Goal: Task Accomplishment & Management: Manage account settings

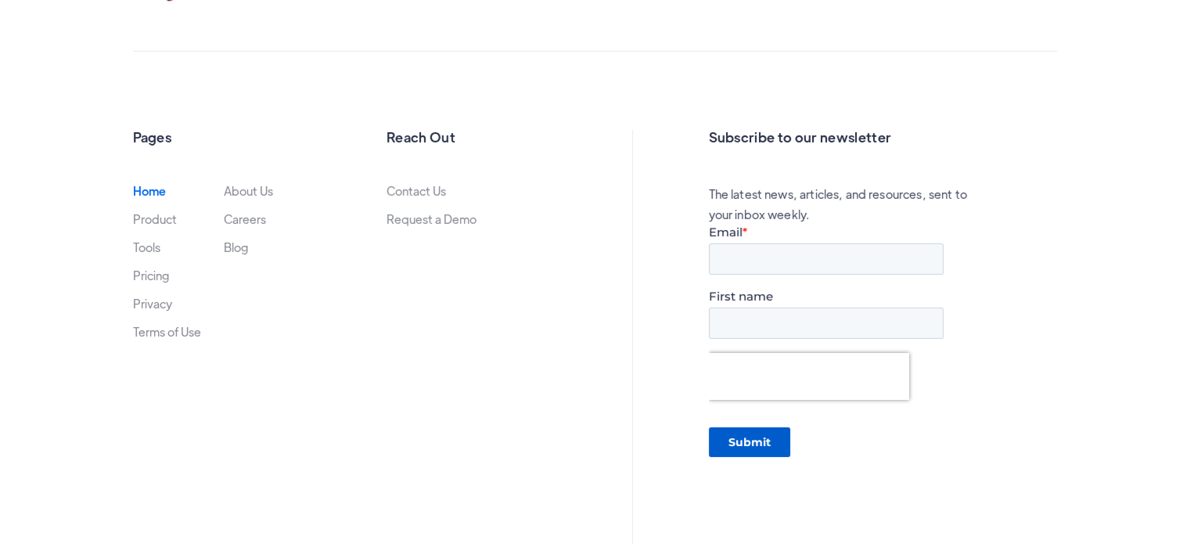
scroll to position [5269, 0]
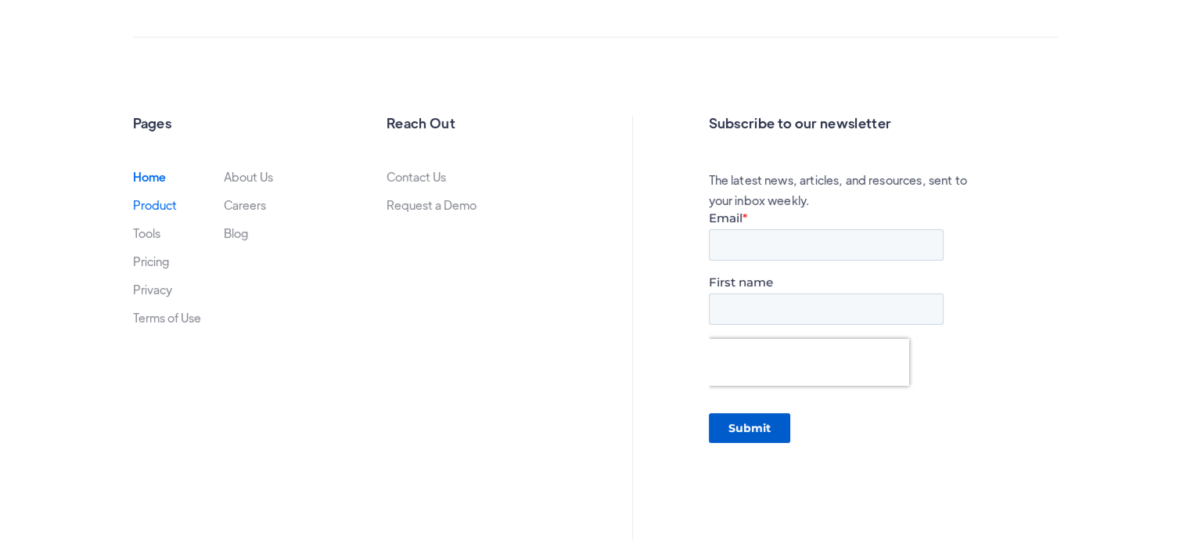
click at [153, 203] on link "Product" at bounding box center [155, 205] width 44 height 13
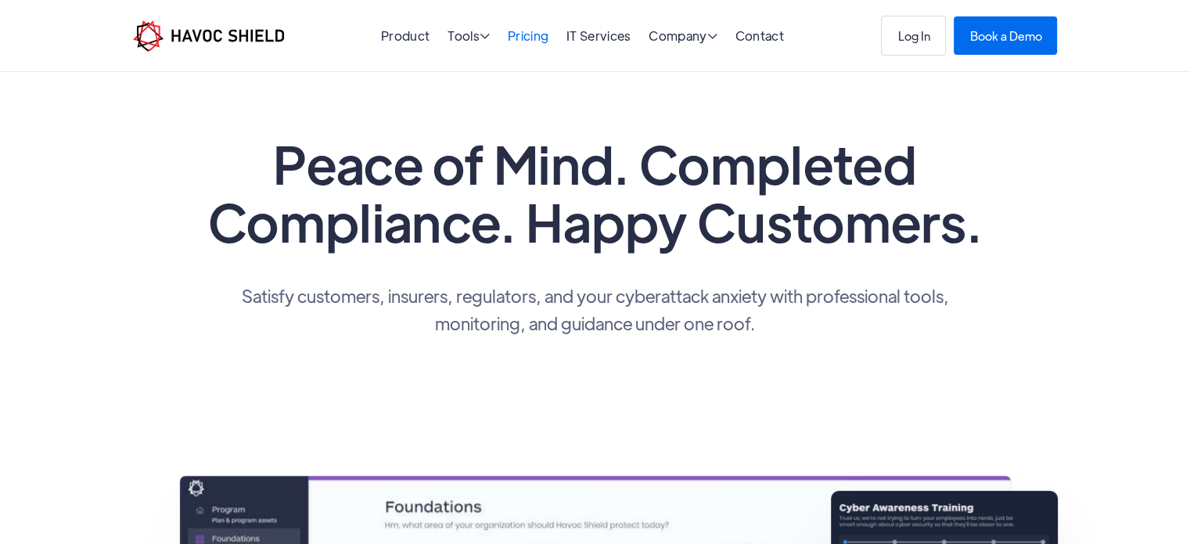
click at [526, 32] on link "Pricing" at bounding box center [528, 35] width 41 height 16
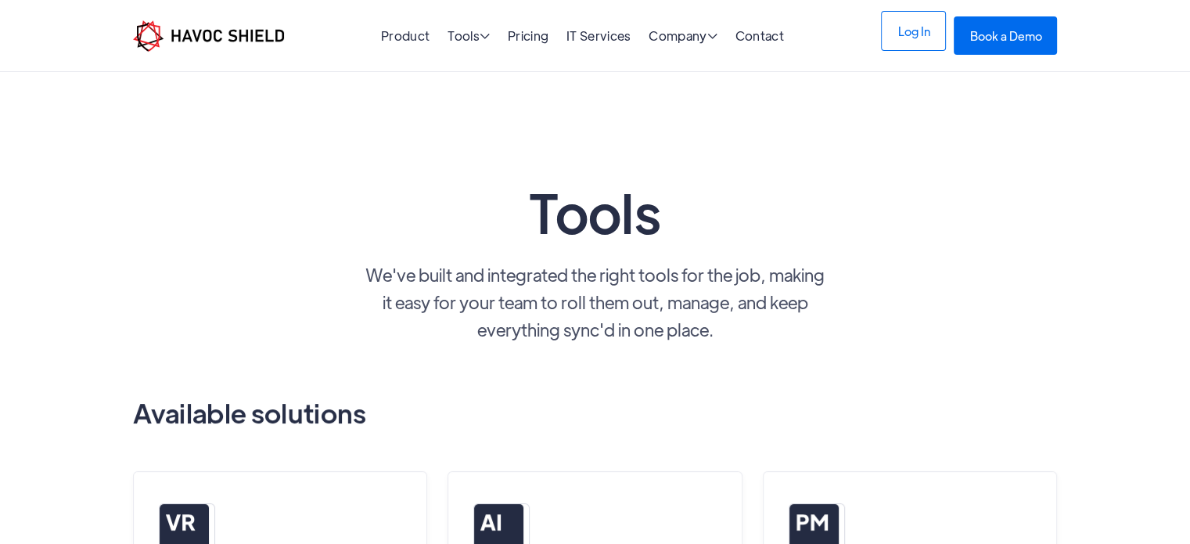
click at [914, 49] on link "Log In" at bounding box center [913, 31] width 65 height 40
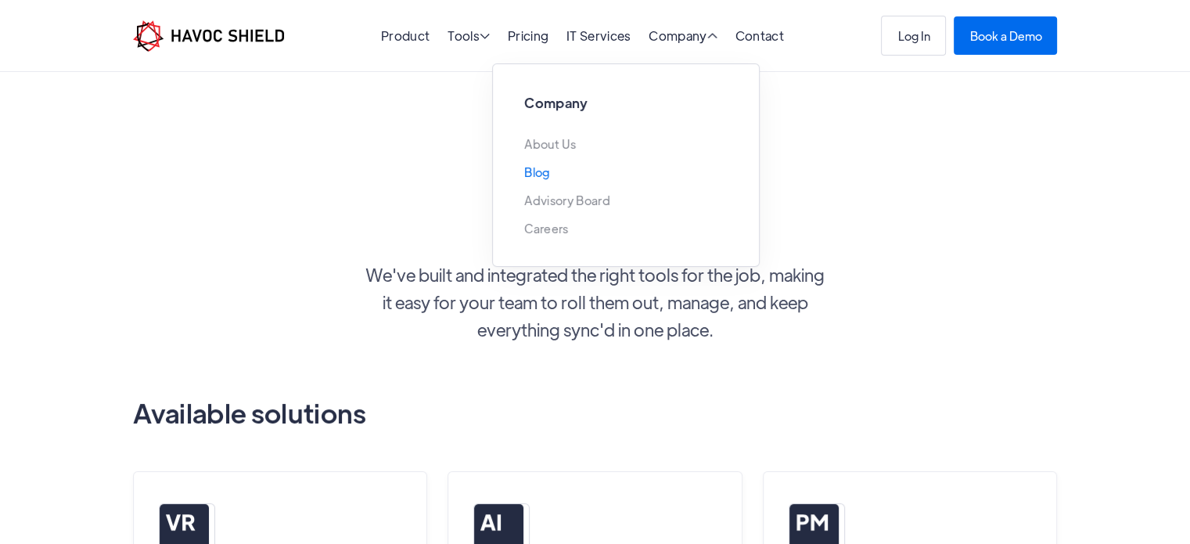
click at [538, 178] on link "Blog" at bounding box center [536, 172] width 25 height 13
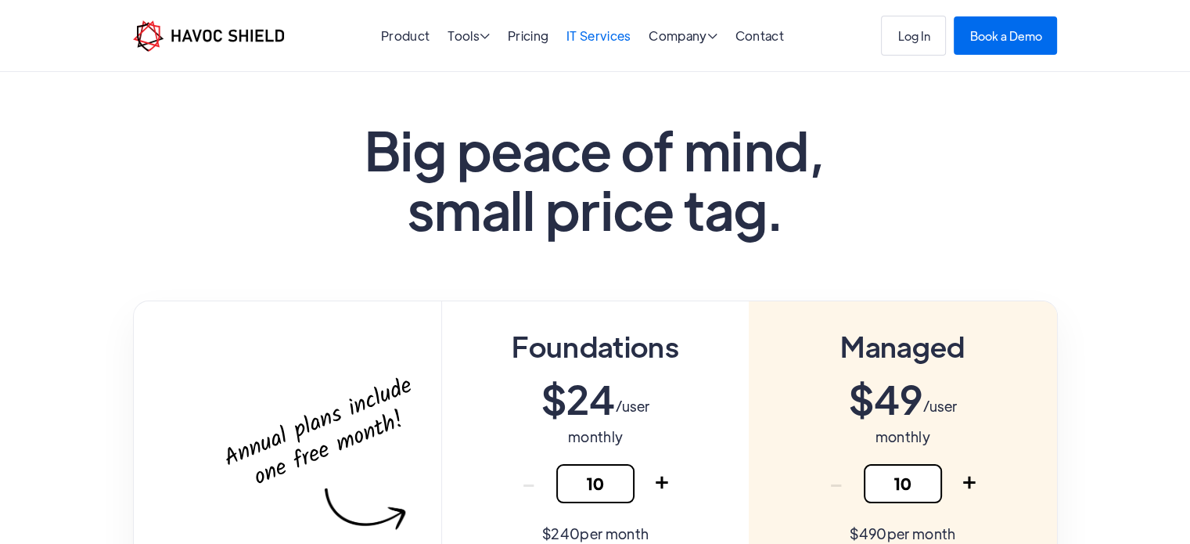
click at [609, 40] on link "IT Services" at bounding box center [599, 35] width 65 height 16
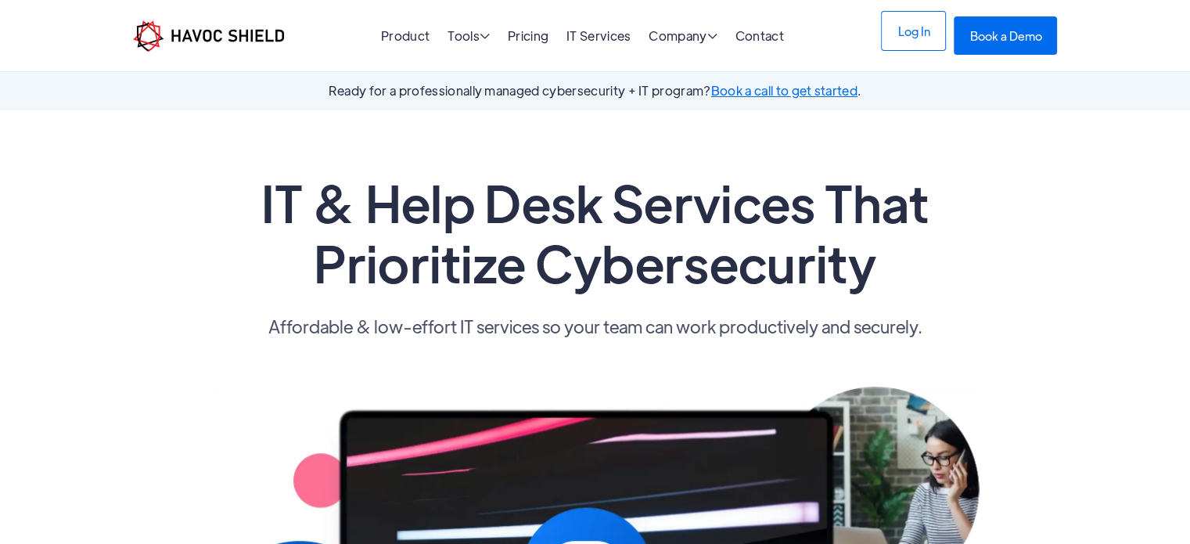
click at [912, 45] on link "Log In" at bounding box center [913, 31] width 65 height 40
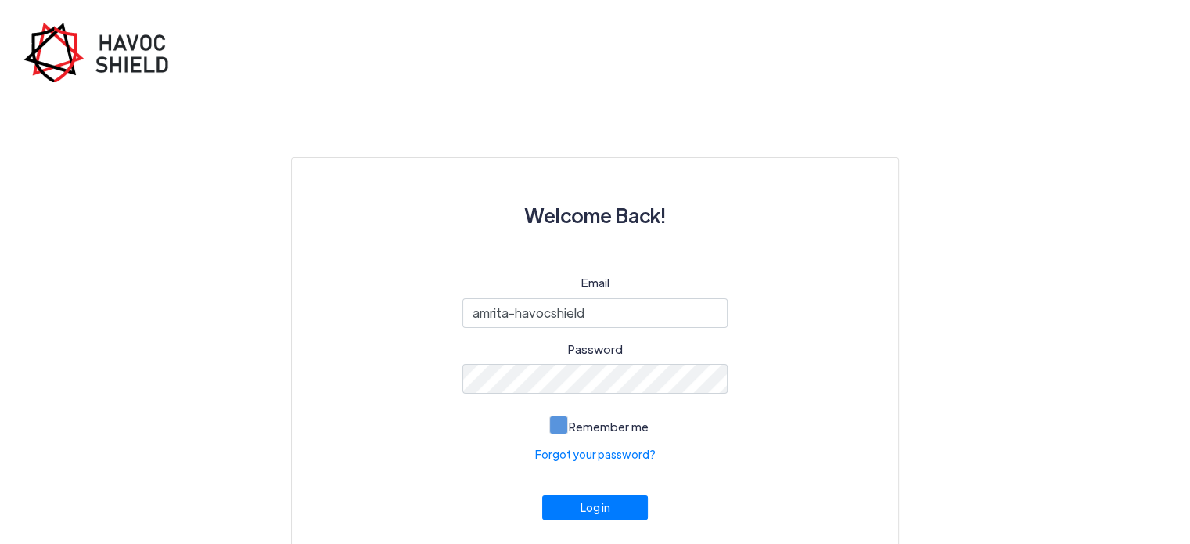
click at [566, 428] on span at bounding box center [558, 425] width 19 height 19
click at [0, 0] on input "Remember me" at bounding box center [0, 0] width 0 height 0
click at [606, 506] on button "Log in" at bounding box center [595, 503] width 106 height 24
click at [517, 314] on input "amrita-havocshield" at bounding box center [596, 313] width 266 height 30
click at [598, 506] on button "Log in" at bounding box center [595, 503] width 106 height 24
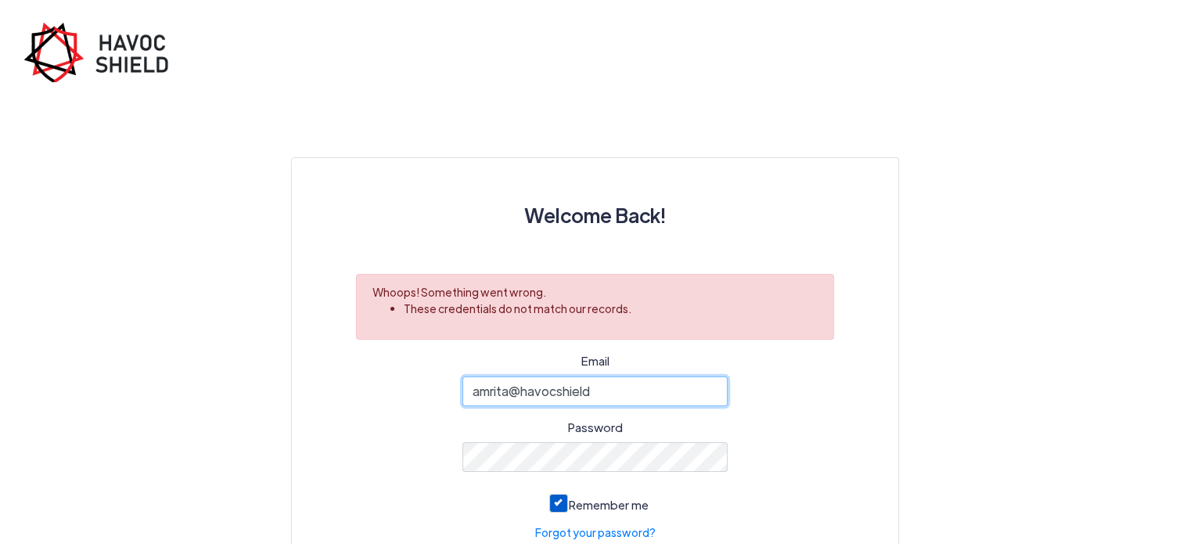
click at [617, 397] on input "amrita@havocshield" at bounding box center [596, 391] width 266 height 30
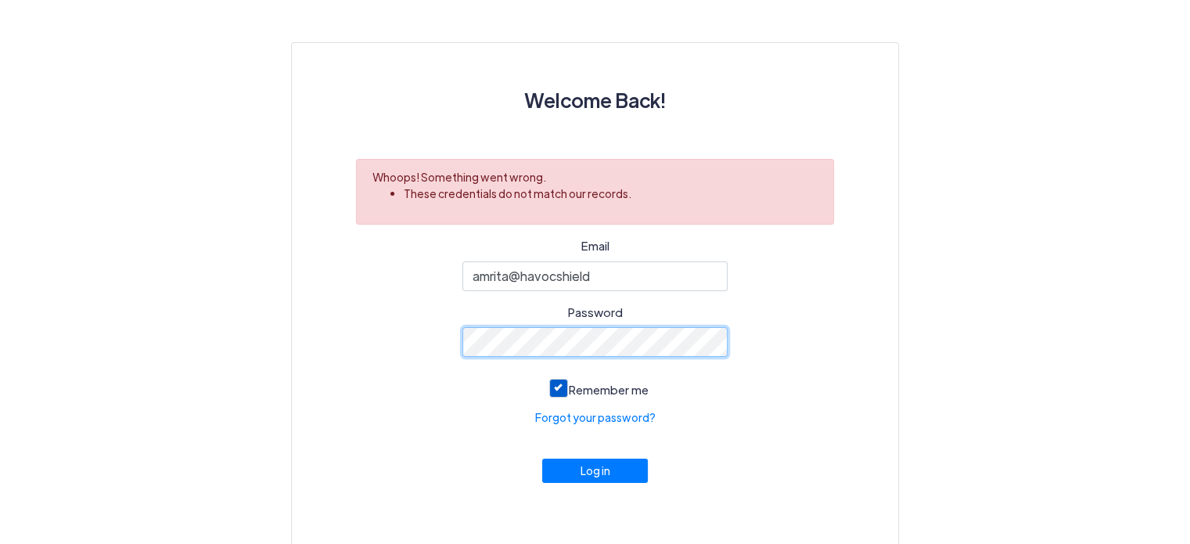
scroll to position [124, 0]
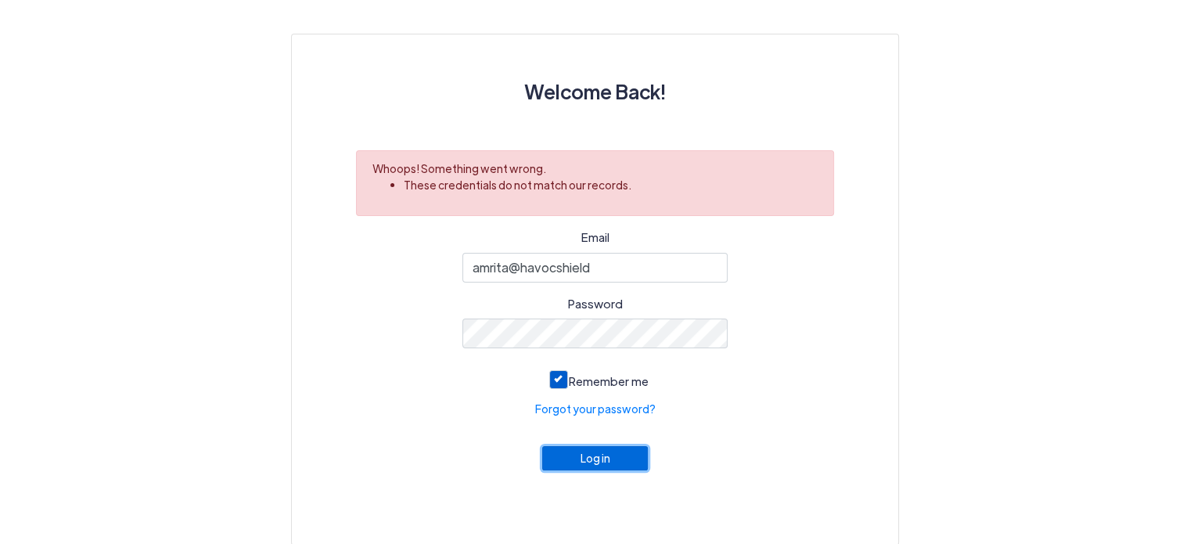
click at [585, 458] on button "Log in" at bounding box center [595, 458] width 106 height 24
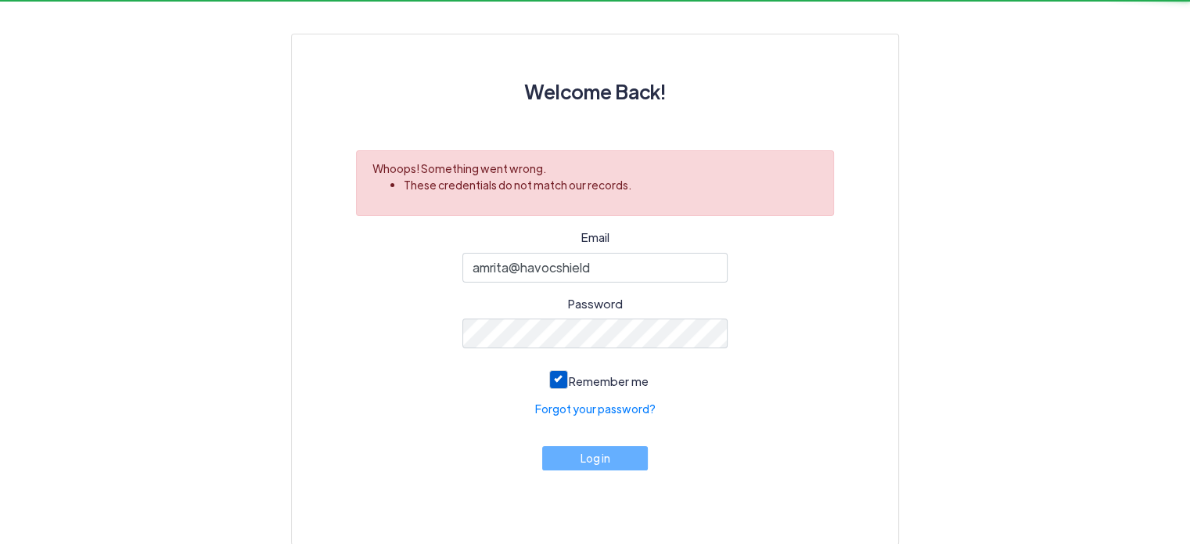
scroll to position [0, 0]
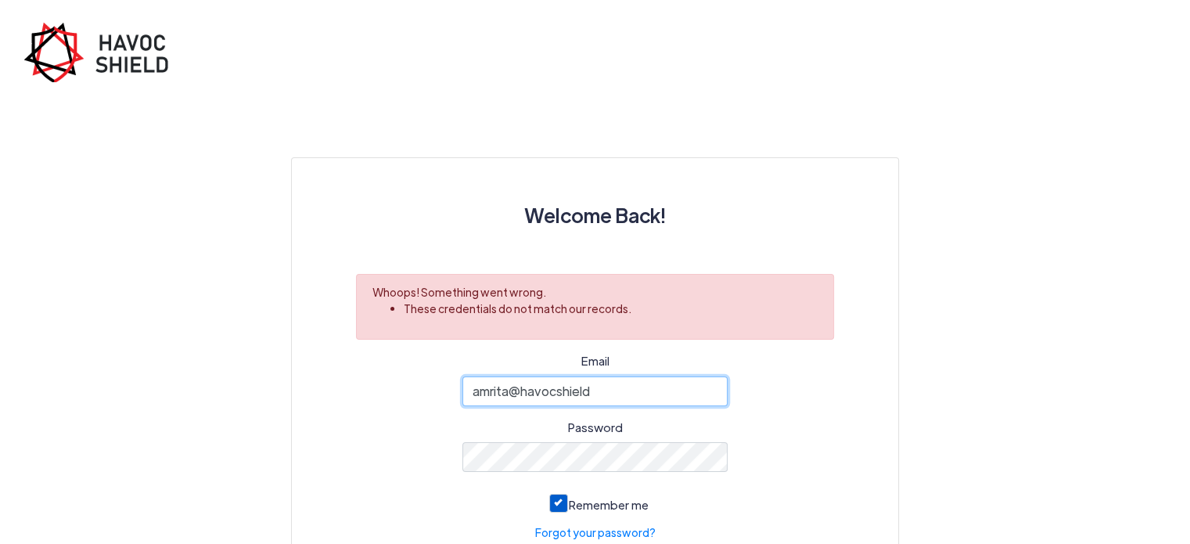
click at [611, 390] on input "amrita@havocshield" at bounding box center [596, 391] width 266 height 30
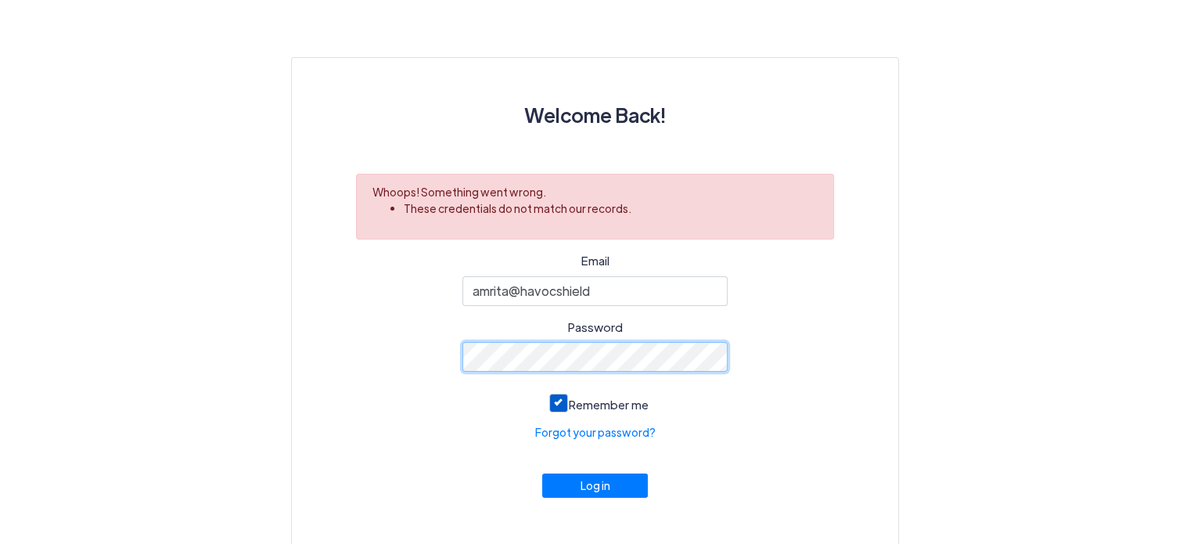
scroll to position [124, 0]
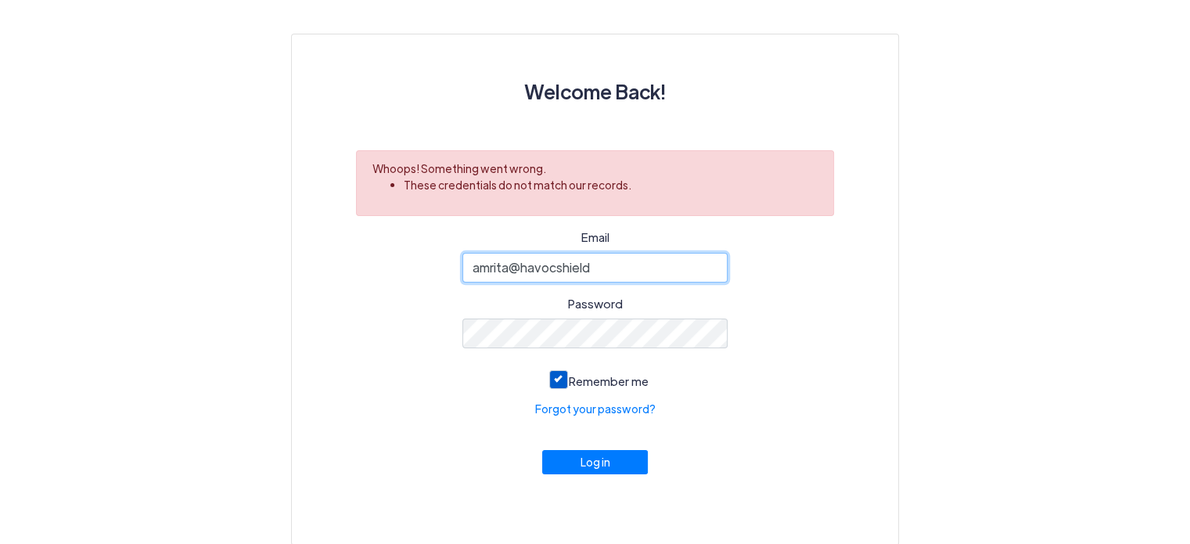
click at [592, 265] on input "amrita@havocshield" at bounding box center [596, 268] width 266 height 30
type input "a"
type input "amrita-havocshield"
click at [518, 272] on input "amrita-havocshield" at bounding box center [596, 268] width 266 height 30
click at [613, 269] on input "amrita-havocshield" at bounding box center [596, 268] width 266 height 30
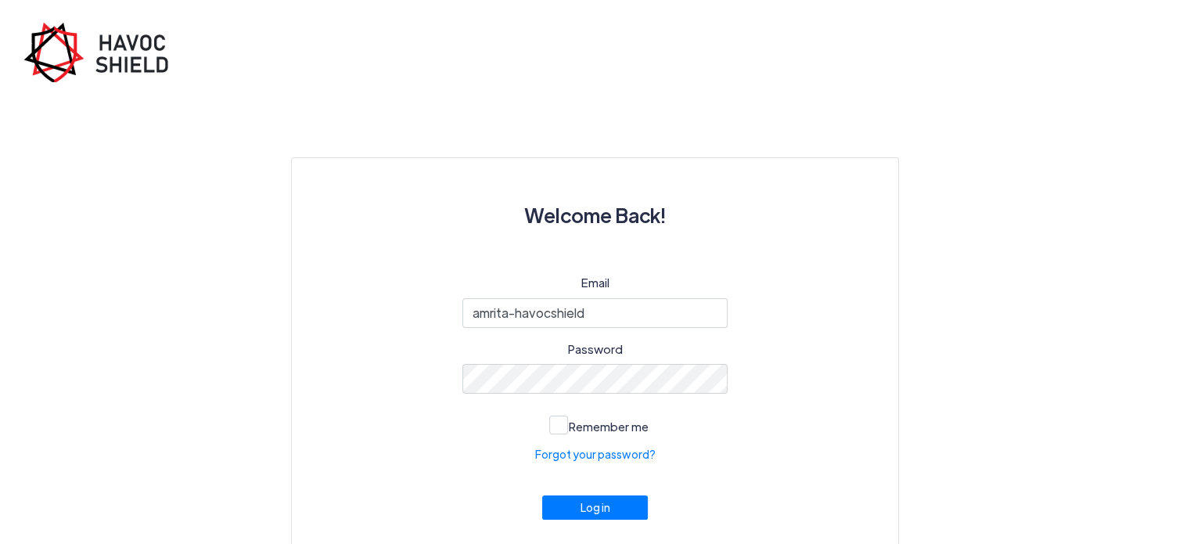
scroll to position [46, 0]
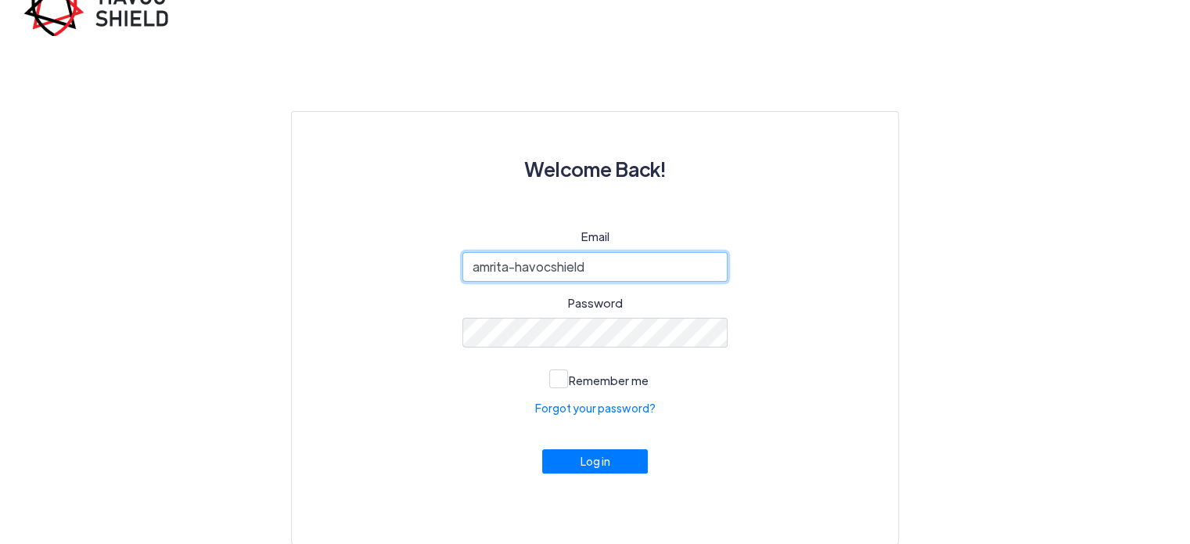
click at [517, 268] on input "amrita-havocshield" at bounding box center [596, 267] width 266 height 30
click at [560, 377] on span at bounding box center [558, 378] width 19 height 19
click at [0, 0] on input "Remember me" at bounding box center [0, 0] width 0 height 0
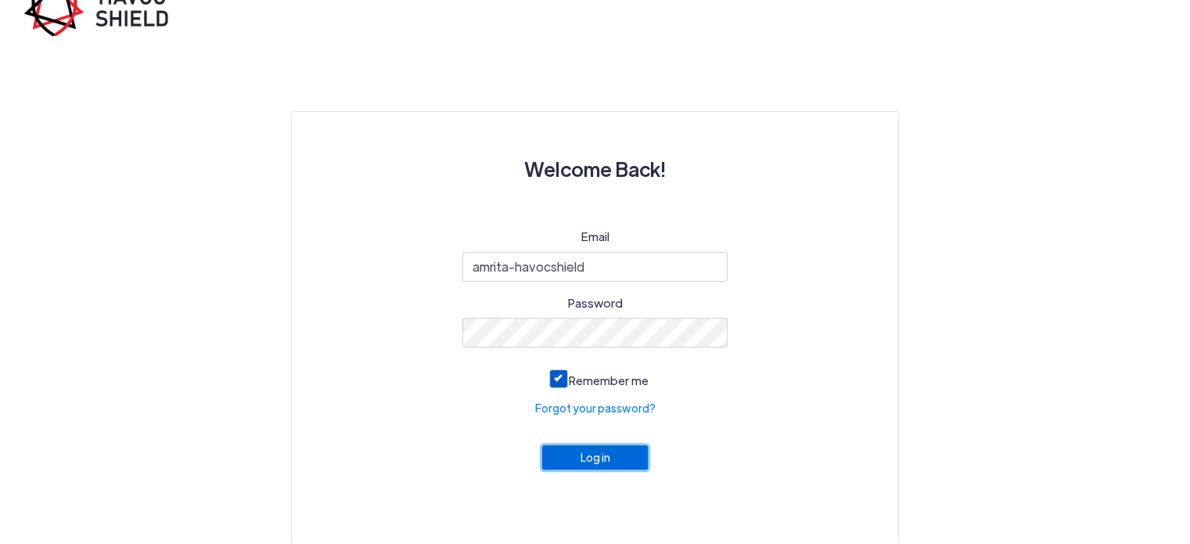
click at [590, 467] on button "Log in" at bounding box center [595, 457] width 106 height 24
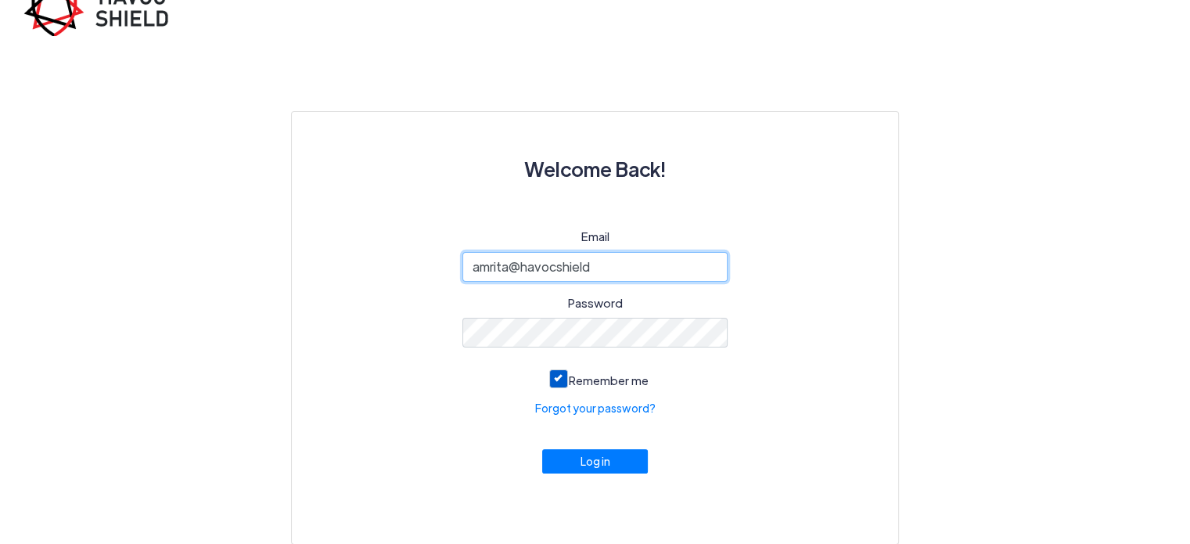
click at [614, 271] on input "amrita@havocshield" at bounding box center [596, 267] width 266 height 30
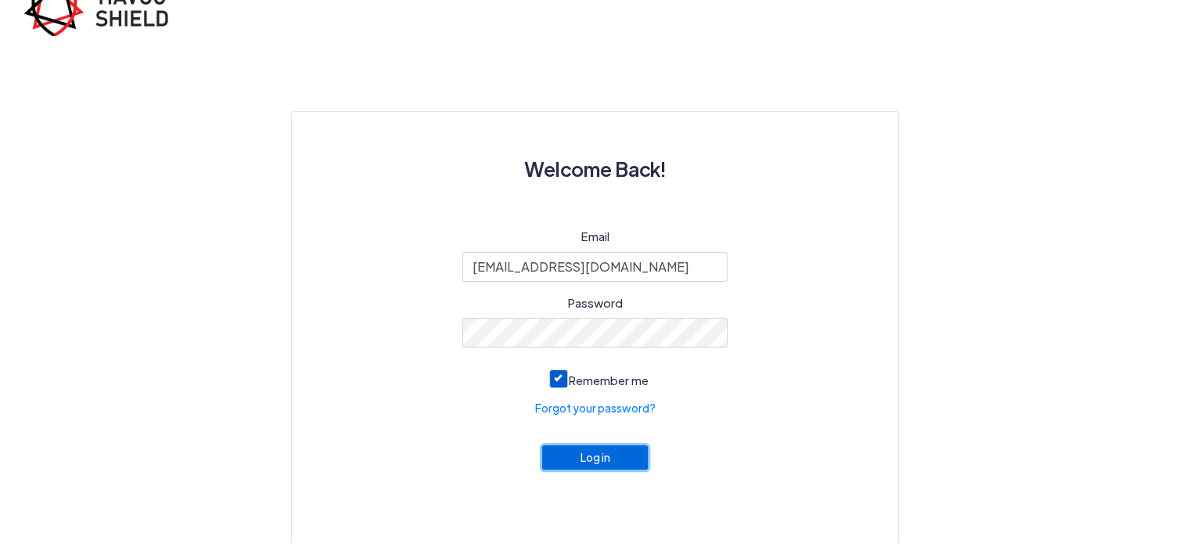
click at [599, 466] on button "Log in" at bounding box center [595, 457] width 106 height 24
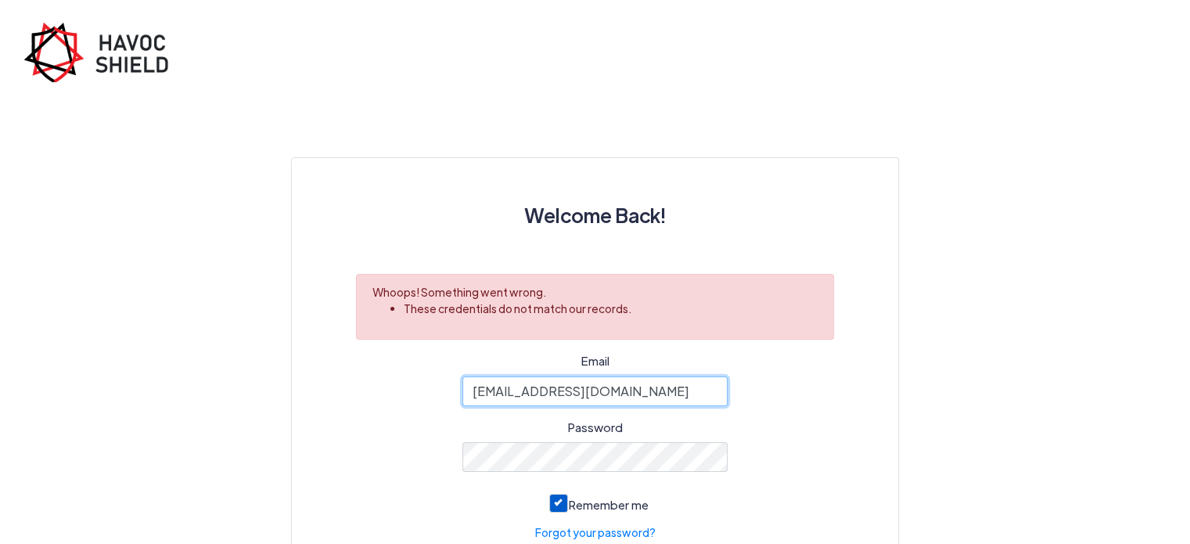
click at [556, 394] on input "amrita@havocshield.com" at bounding box center [596, 391] width 266 height 30
type input "amrita@havocshield.com"
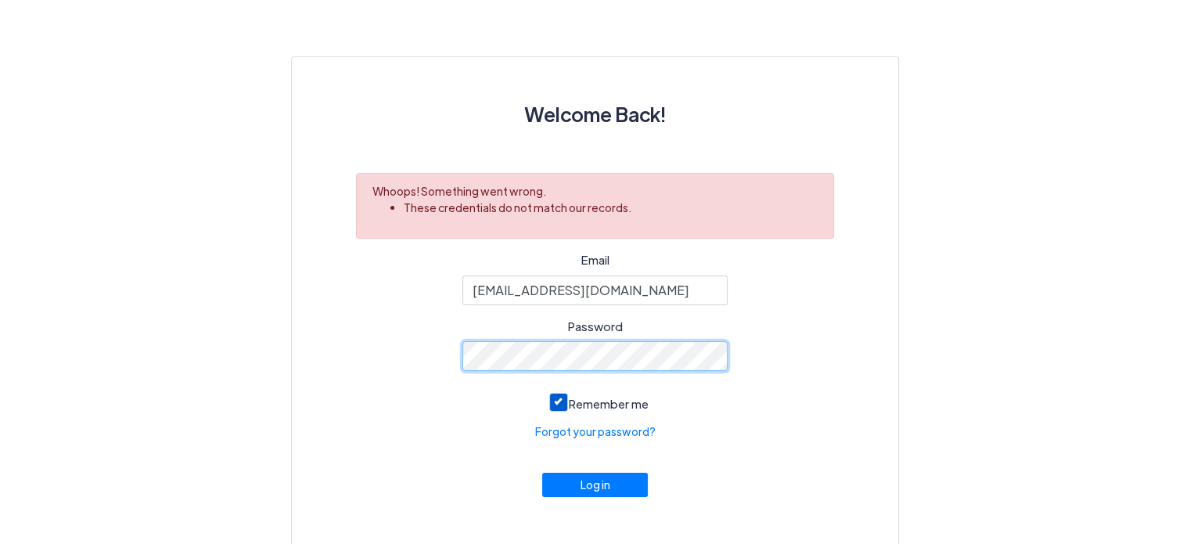
scroll to position [103, 0]
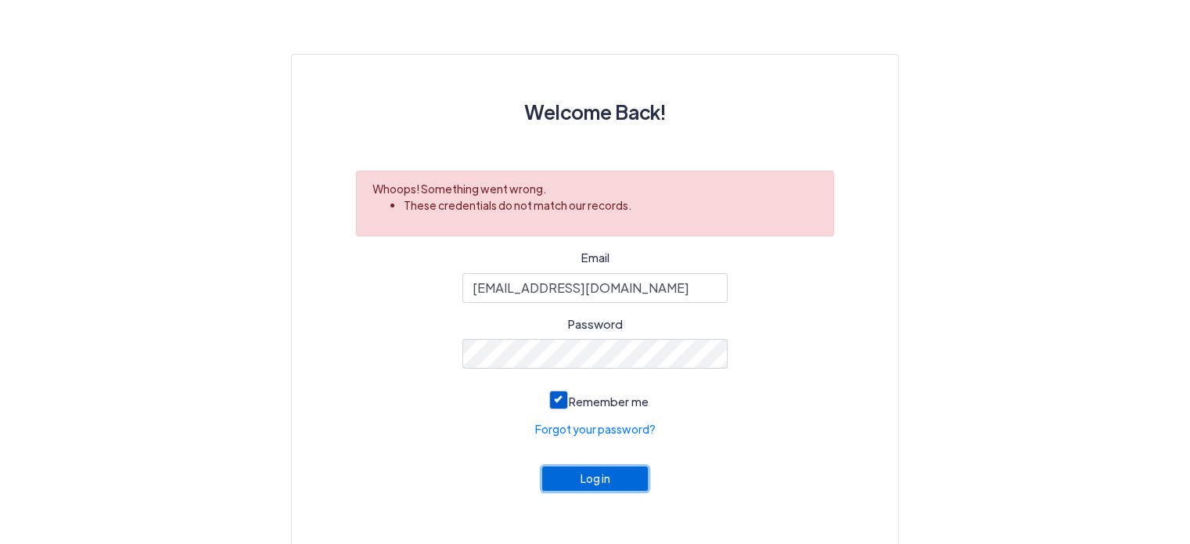
click at [605, 489] on button "Log in" at bounding box center [595, 478] width 106 height 24
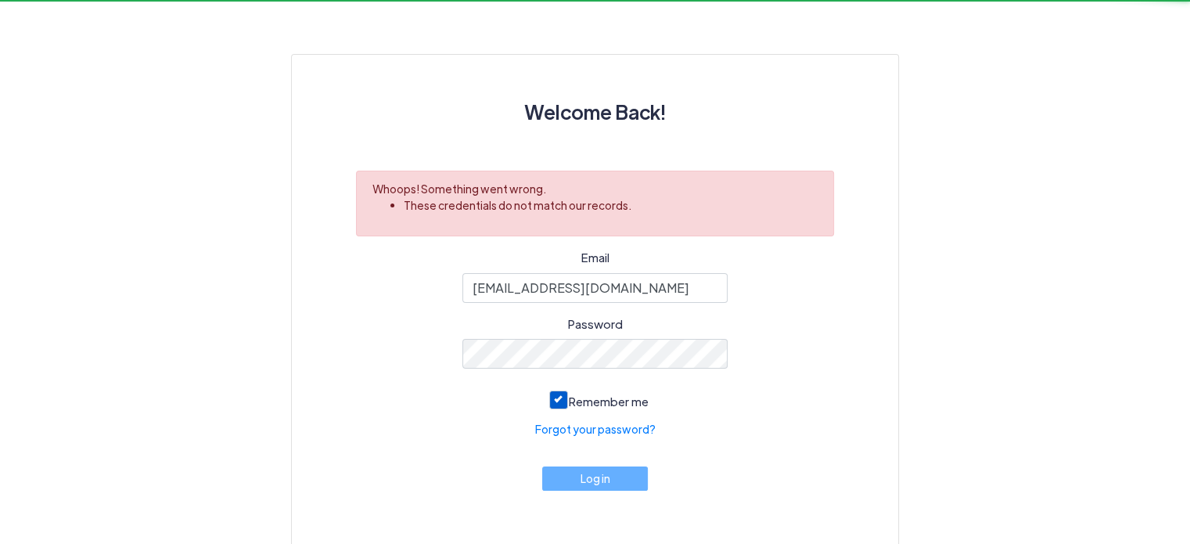
scroll to position [0, 0]
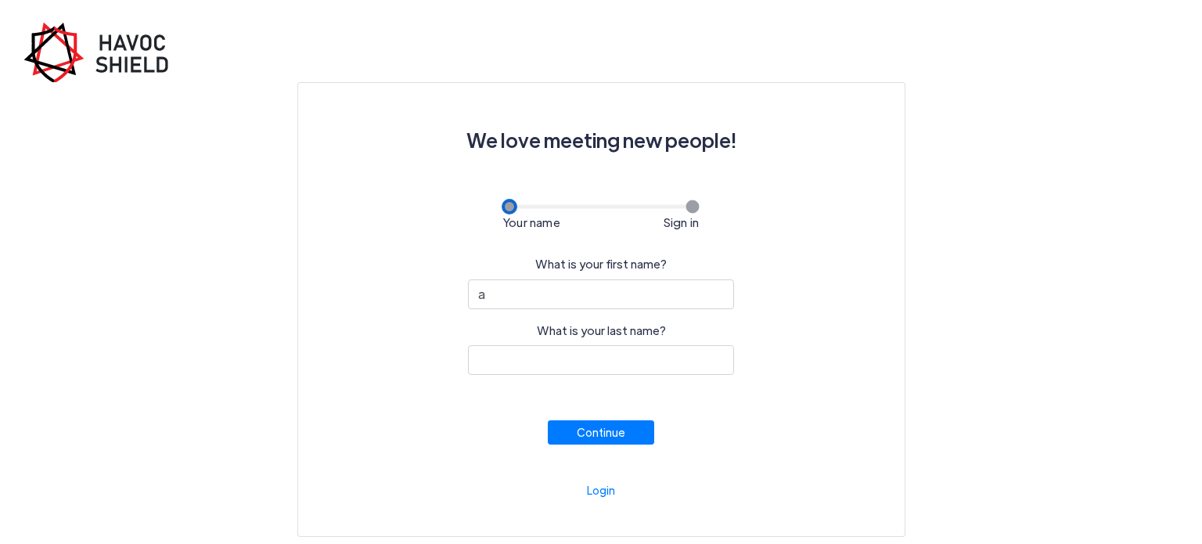
type input "Amrita"
click at [585, 358] on input "What is your last name?" at bounding box center [601, 360] width 266 height 30
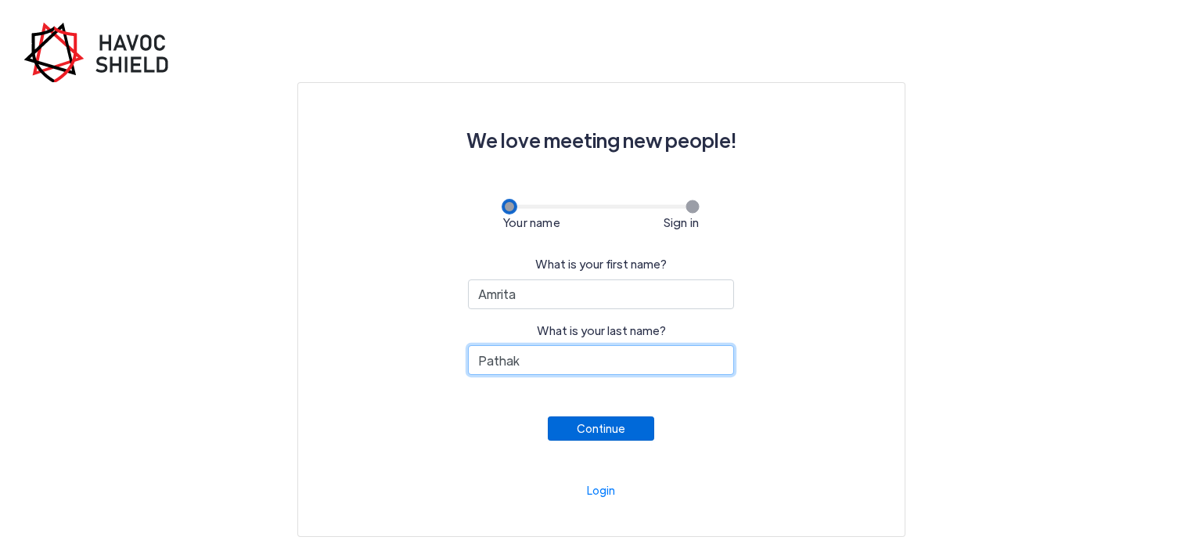
type input "Pathak"
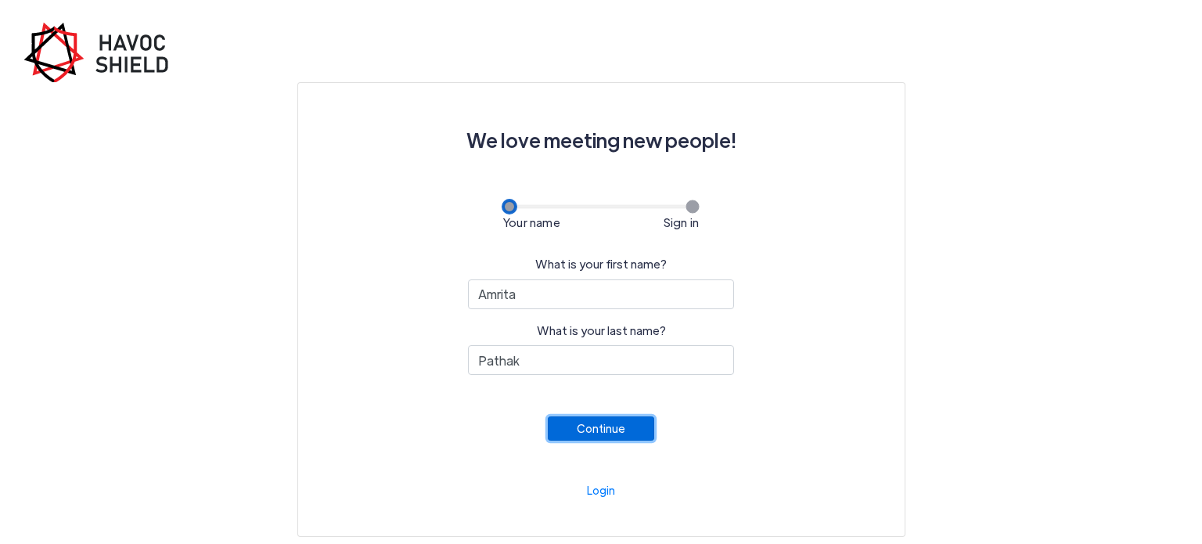
click at [614, 434] on button "Continue" at bounding box center [601, 428] width 106 height 24
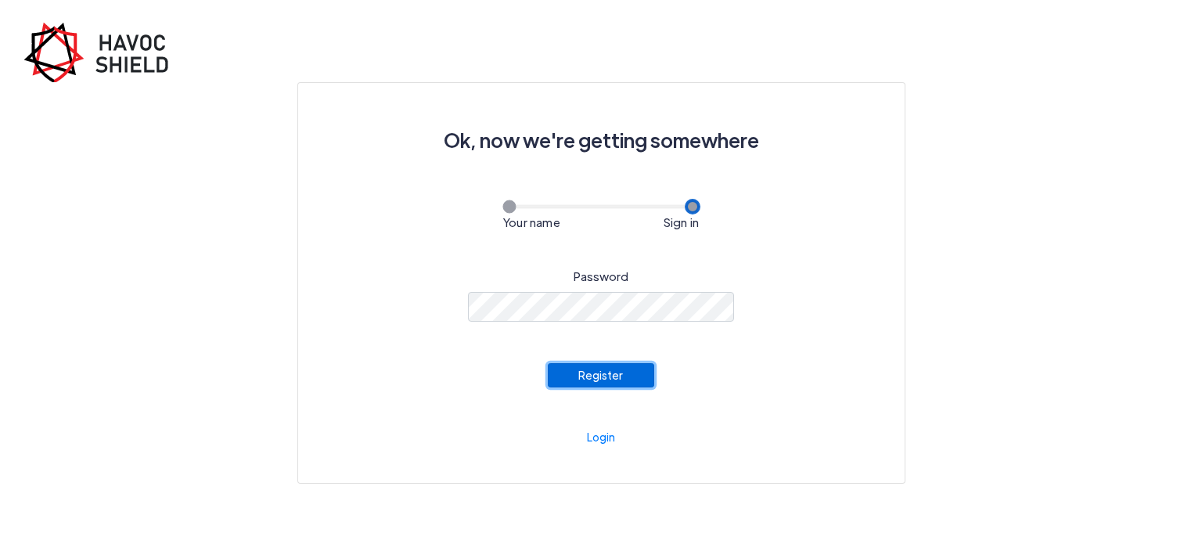
click at [603, 374] on button "Register" at bounding box center [601, 375] width 106 height 24
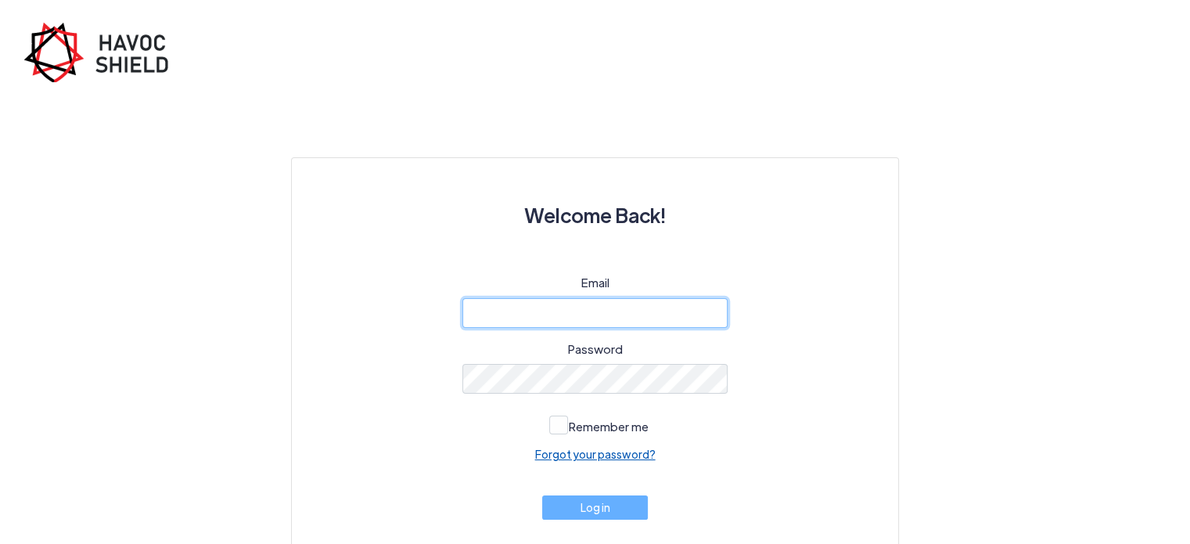
type input "amrita-havocshield"
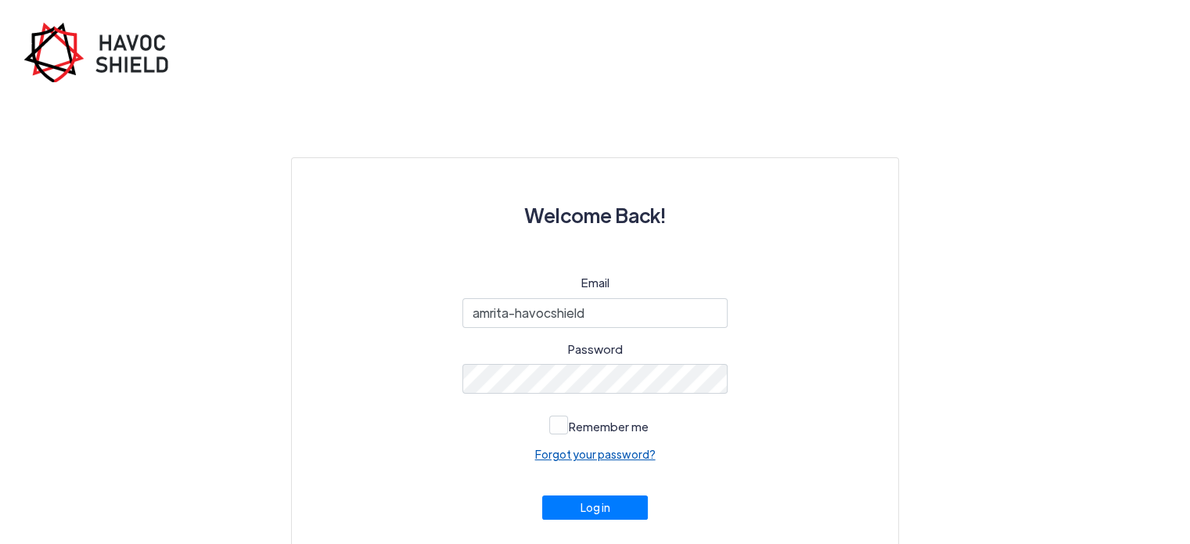
click at [614, 452] on link "Forgot your password?" at bounding box center [595, 454] width 121 height 16
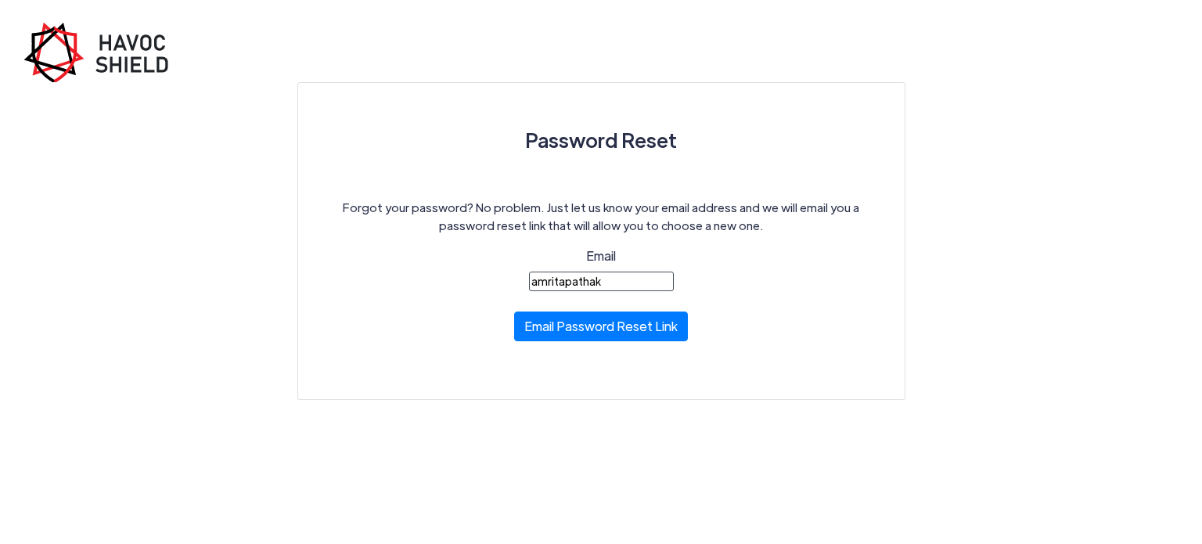
type input "amritapathak73@gmail.com"
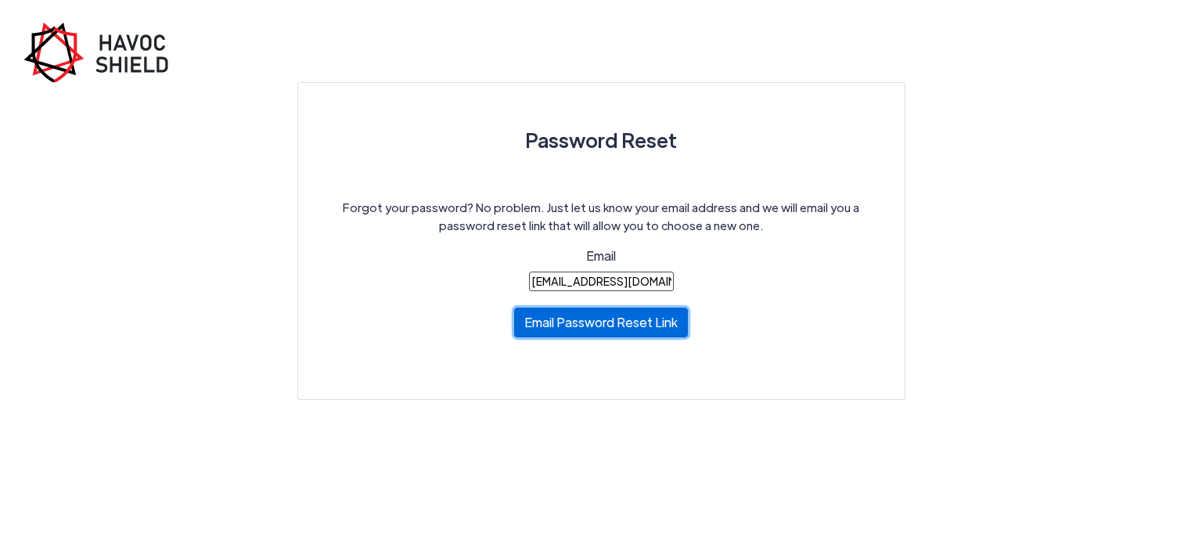
click at [622, 325] on button "Email Password Reset Link" at bounding box center [601, 323] width 174 height 30
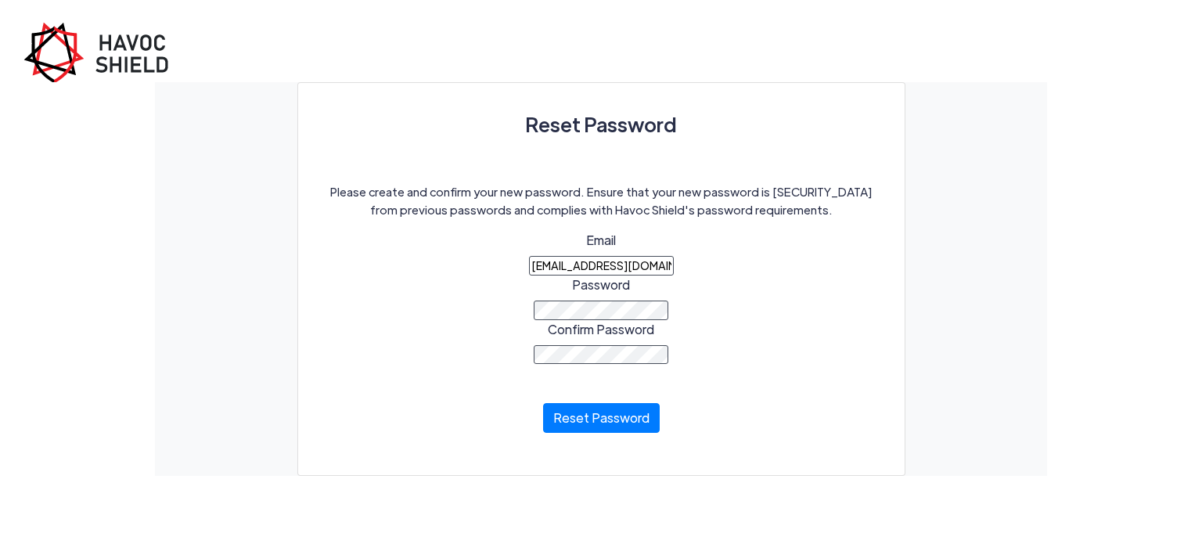
click at [715, 297] on div "Please create and confirm your new password. Ensure that your new password is […" at bounding box center [601, 318] width 563 height 270
click at [585, 416] on button "Reset Password" at bounding box center [601, 414] width 117 height 30
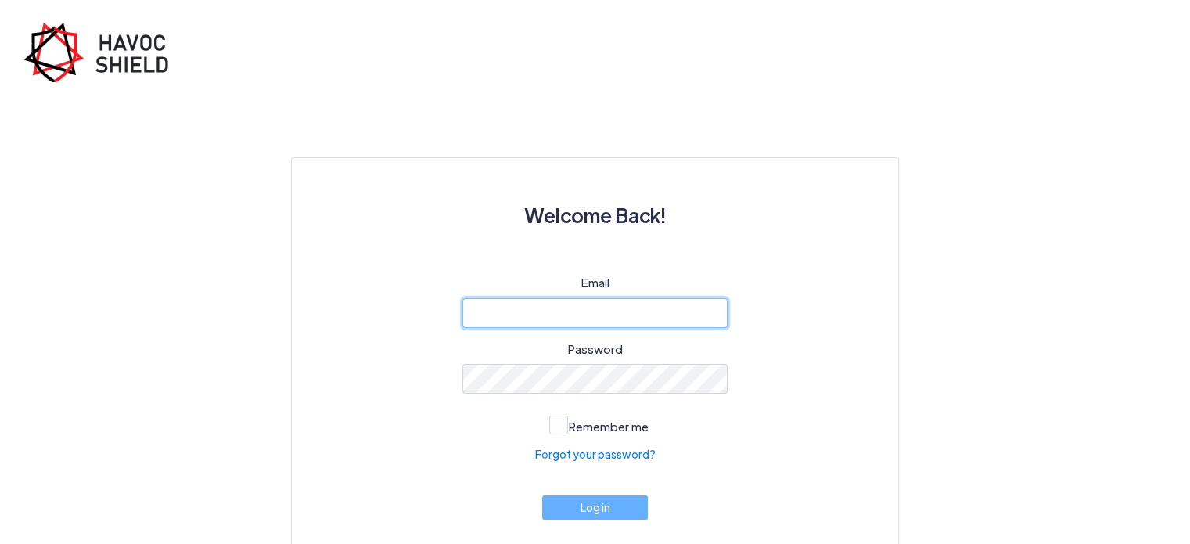
type input "[EMAIL_ADDRESS][DOMAIN_NAME]"
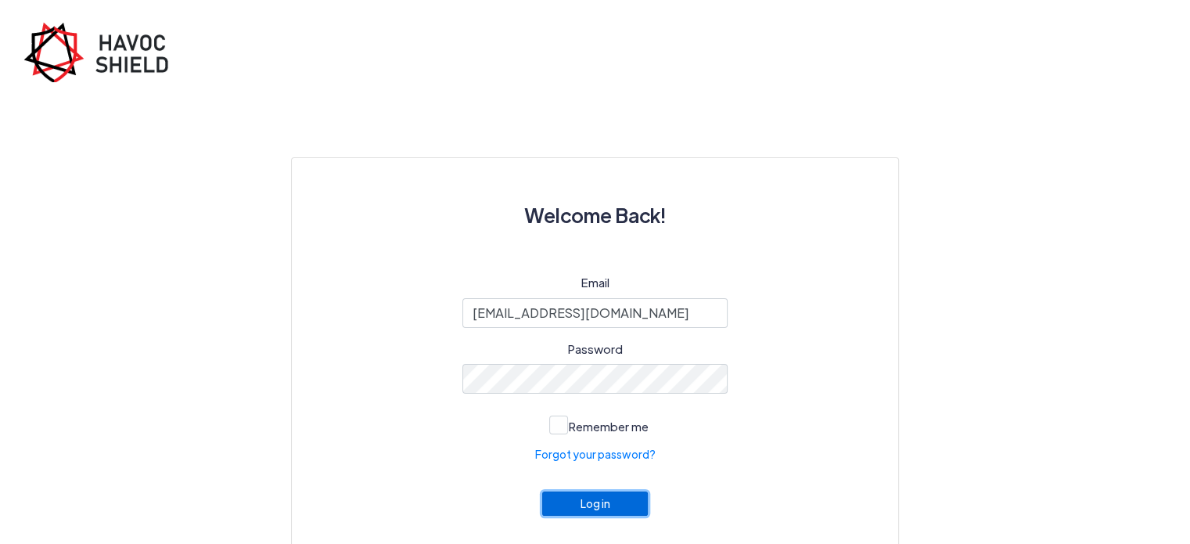
click at [599, 506] on button "Log in" at bounding box center [595, 503] width 106 height 24
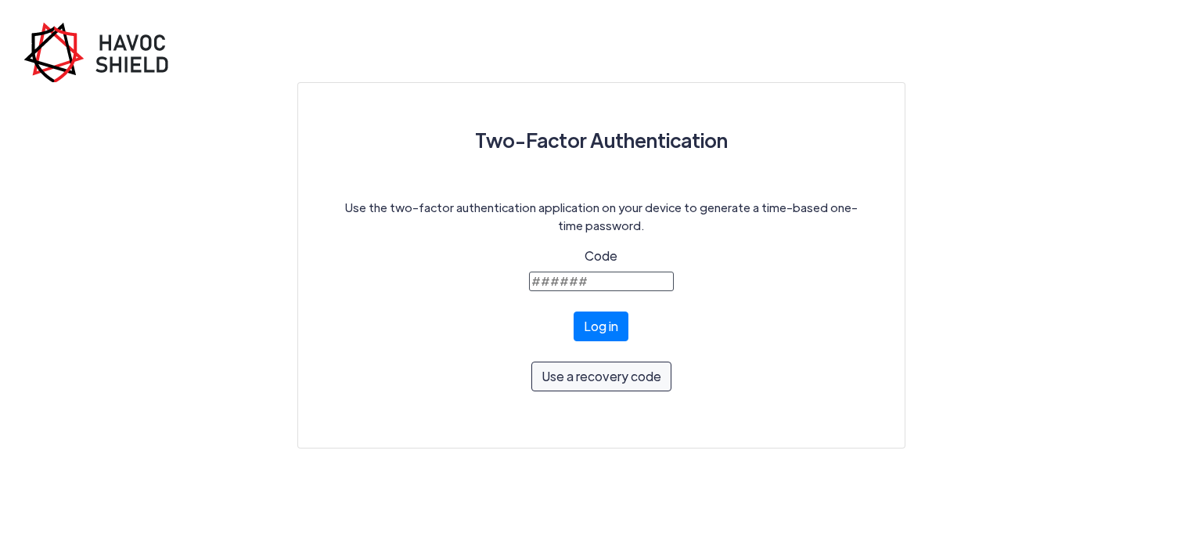
click at [566, 279] on input "Code" at bounding box center [601, 282] width 145 height 20
click at [586, 281] on input "Code" at bounding box center [601, 282] width 145 height 20
click at [596, 332] on button "Log in" at bounding box center [601, 323] width 55 height 30
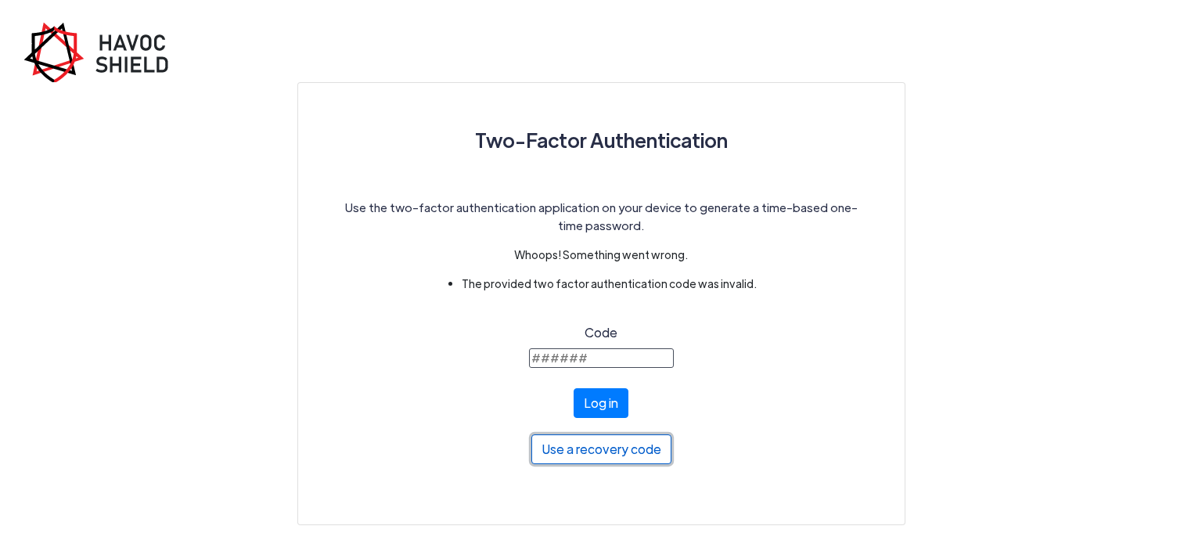
click at [581, 451] on button "Use a recovery code" at bounding box center [601, 449] width 140 height 30
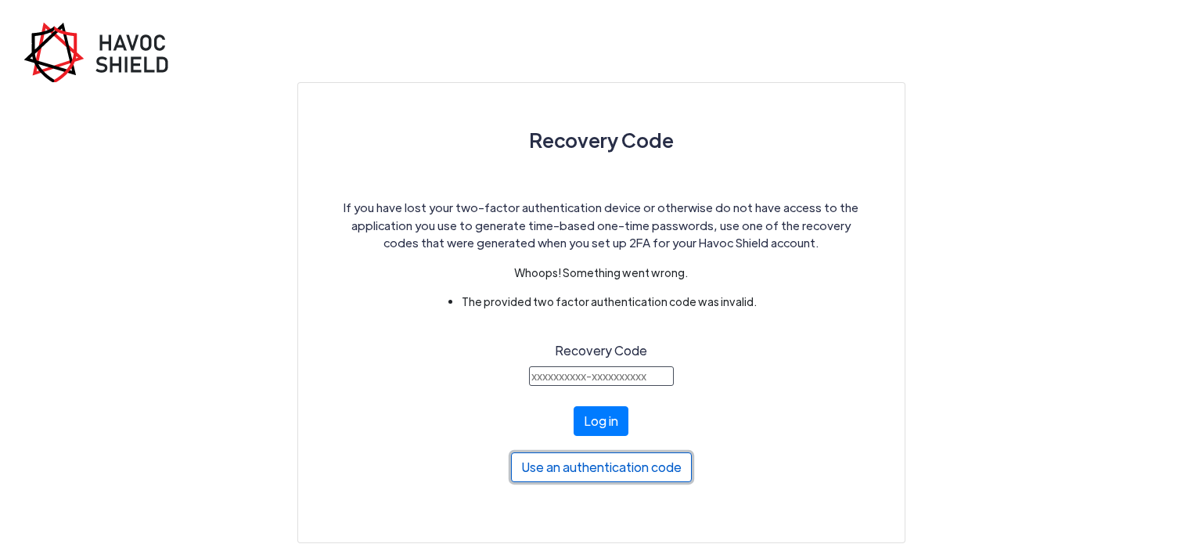
click at [580, 473] on button "Use an authentication code" at bounding box center [601, 467] width 181 height 30
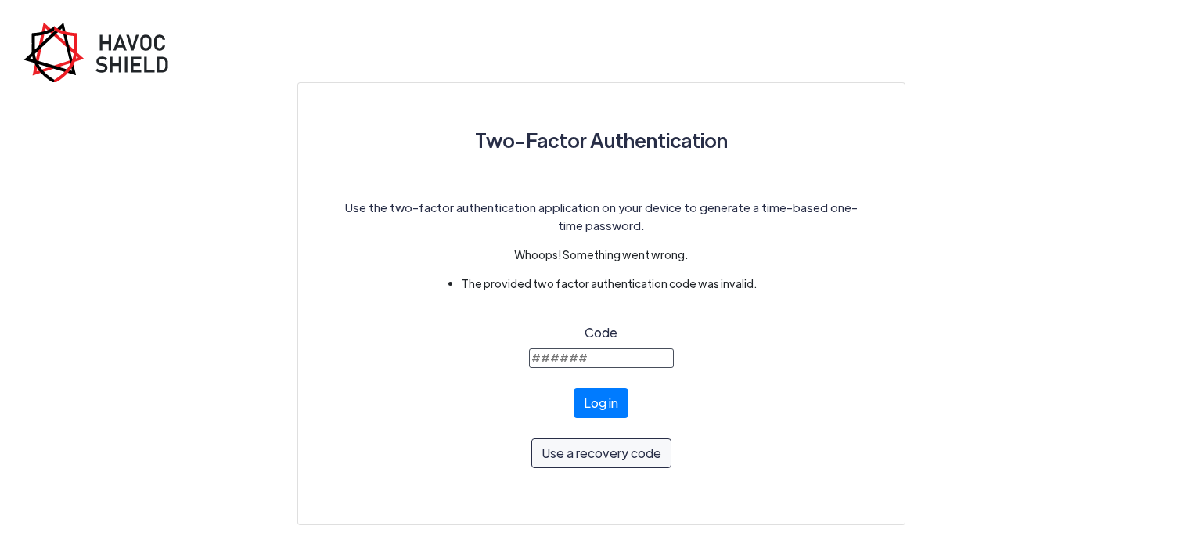
click at [604, 362] on input "Code" at bounding box center [601, 358] width 145 height 20
click at [570, 355] on input "Code" at bounding box center [601, 358] width 145 height 20
click at [600, 356] on input "Code" at bounding box center [601, 358] width 145 height 20
type input "1"
type input "2939"
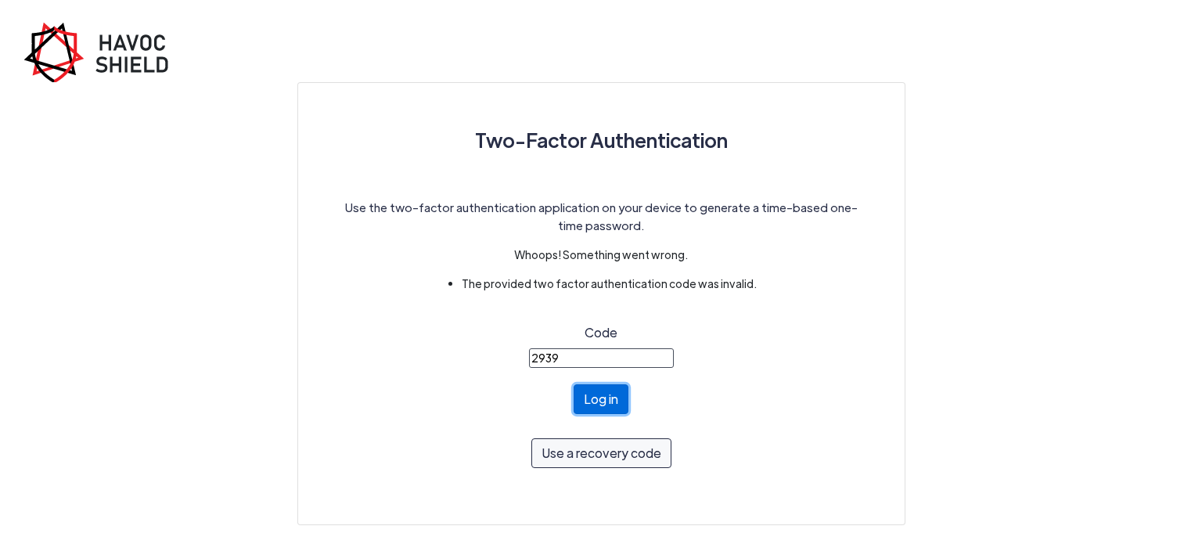
click at [597, 401] on button "Log in" at bounding box center [601, 399] width 55 height 30
click at [594, 396] on button "Log in" at bounding box center [601, 399] width 55 height 30
click at [758, 322] on div "Use the two-factor authentication application on your device to generate a time…" at bounding box center [601, 343] width 531 height 288
click at [587, 459] on button "Use a recovery code" at bounding box center [601, 449] width 140 height 30
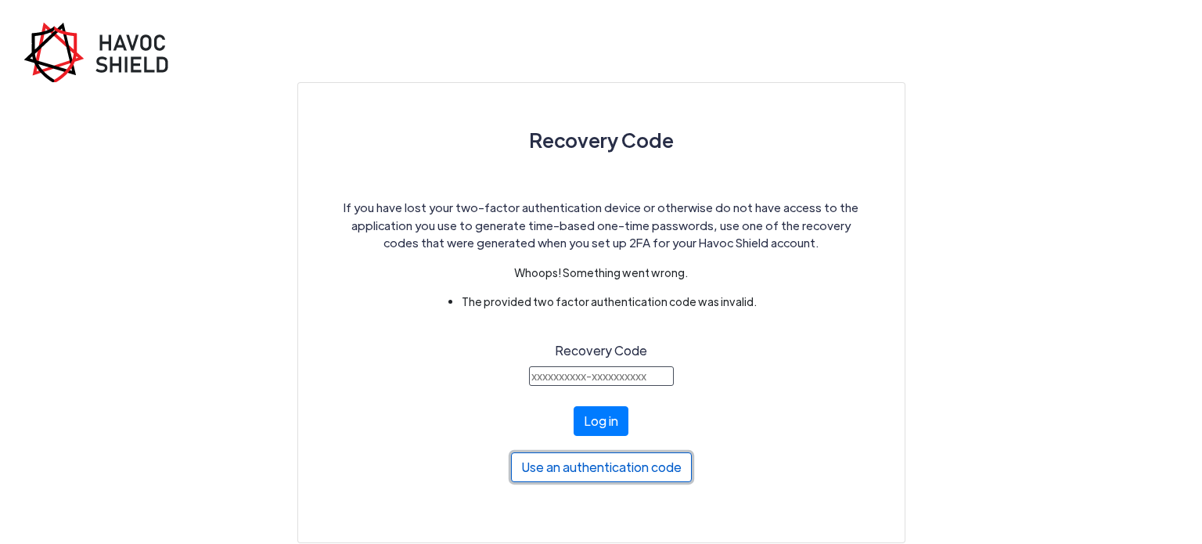
click at [638, 467] on button "Use an authentication code" at bounding box center [601, 467] width 181 height 30
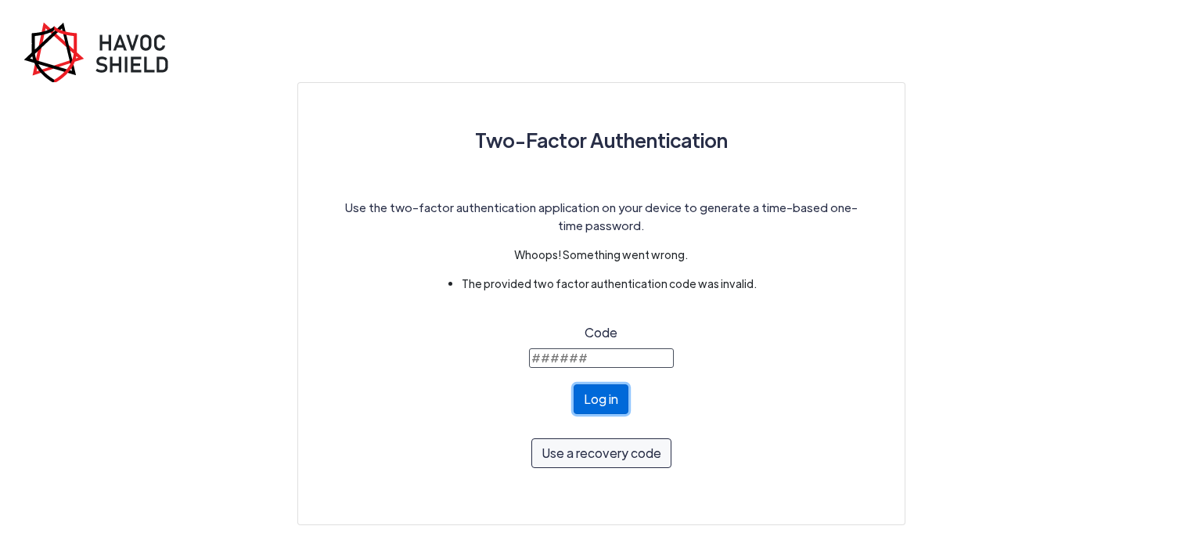
click at [605, 391] on button "Log in" at bounding box center [601, 399] width 55 height 30
click at [128, 53] on img at bounding box center [101, 52] width 157 height 60
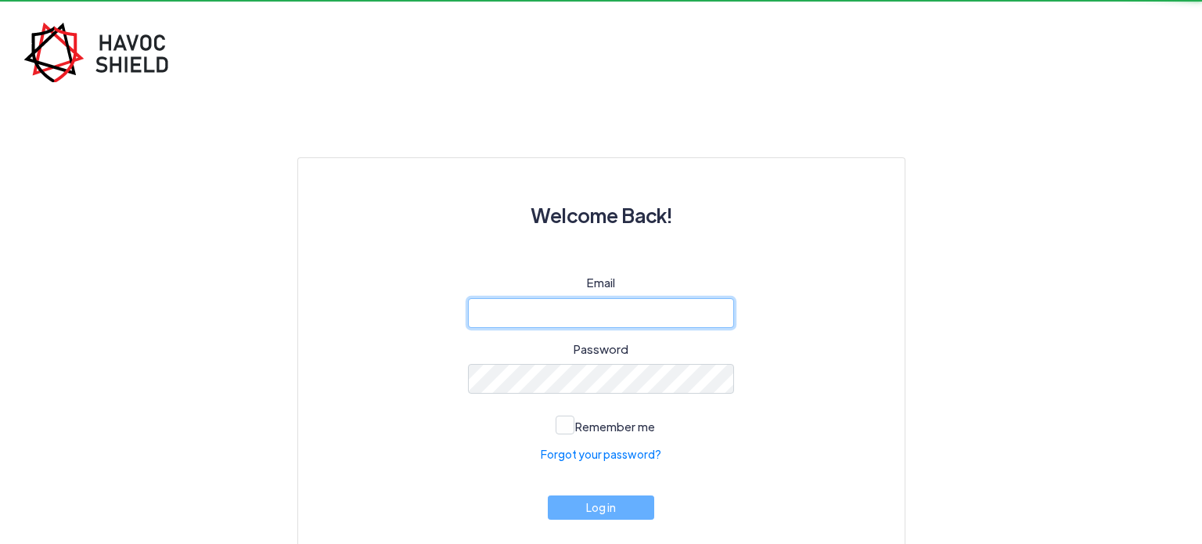
type input "[EMAIL_ADDRESS][DOMAIN_NAME]"
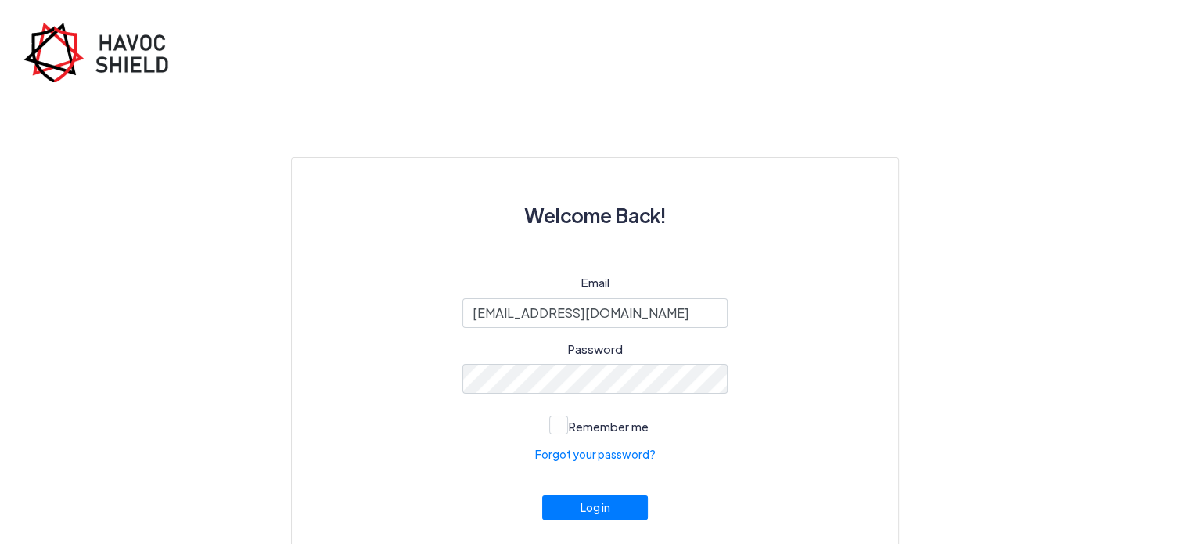
click at [812, 369] on div "Email amritapathak73@gmail.com Password Remember me Forgot your password? Log in" at bounding box center [594, 413] width 531 height 279
click at [562, 430] on span at bounding box center [558, 425] width 19 height 19
click at [0, 0] on input "Remember me" at bounding box center [0, 0] width 0 height 0
click at [602, 512] on button "Log in" at bounding box center [595, 503] width 106 height 24
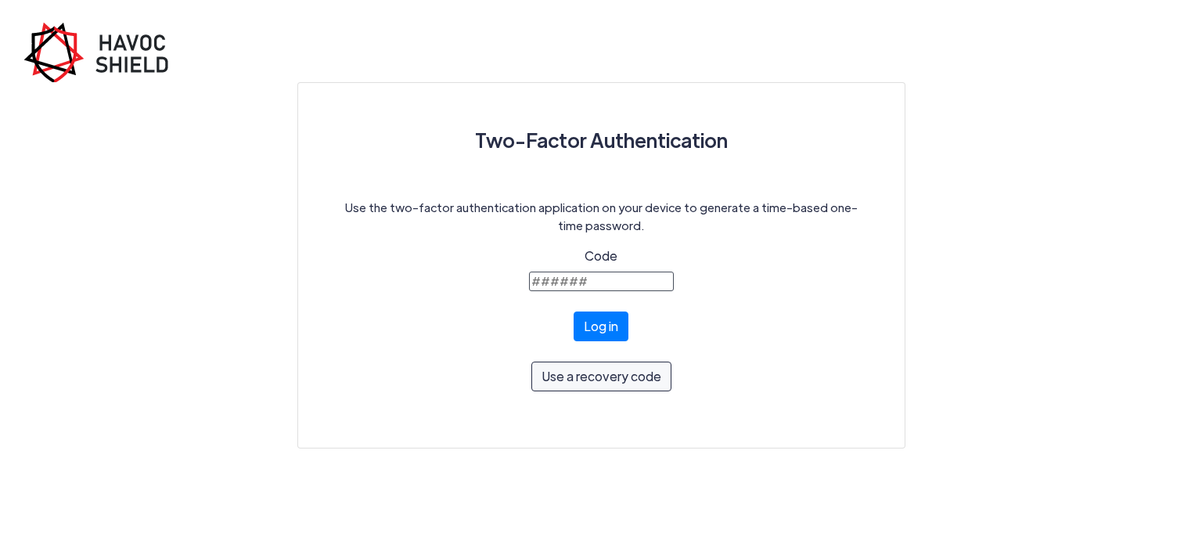
click at [596, 448] on html "Two-Factor Authentication Use the two-factor authentication application on your…" at bounding box center [601, 224] width 1202 height 448
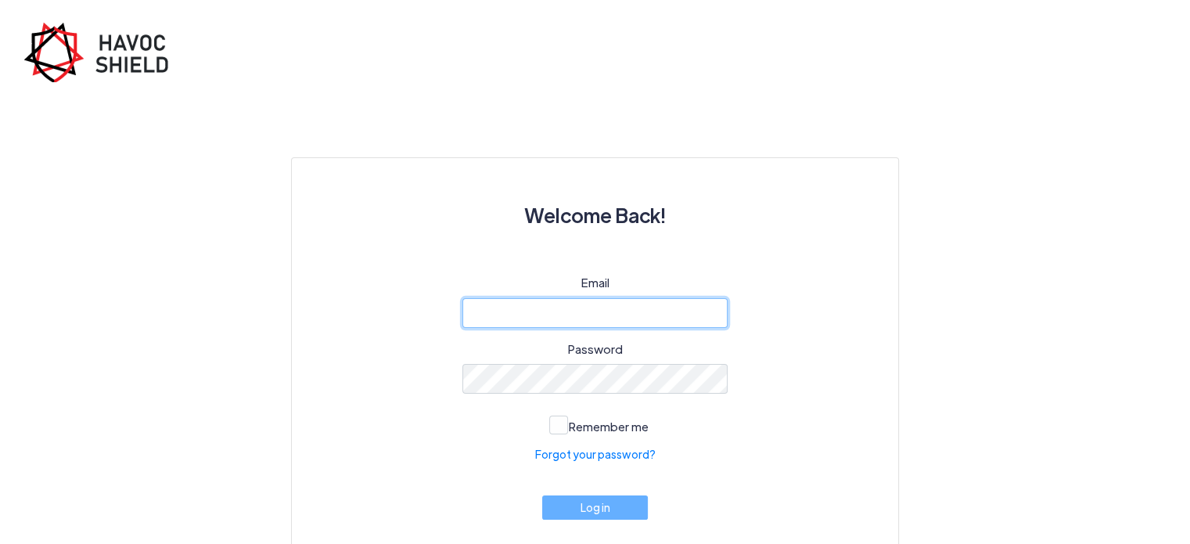
type input "[EMAIL_ADDRESS][DOMAIN_NAME]"
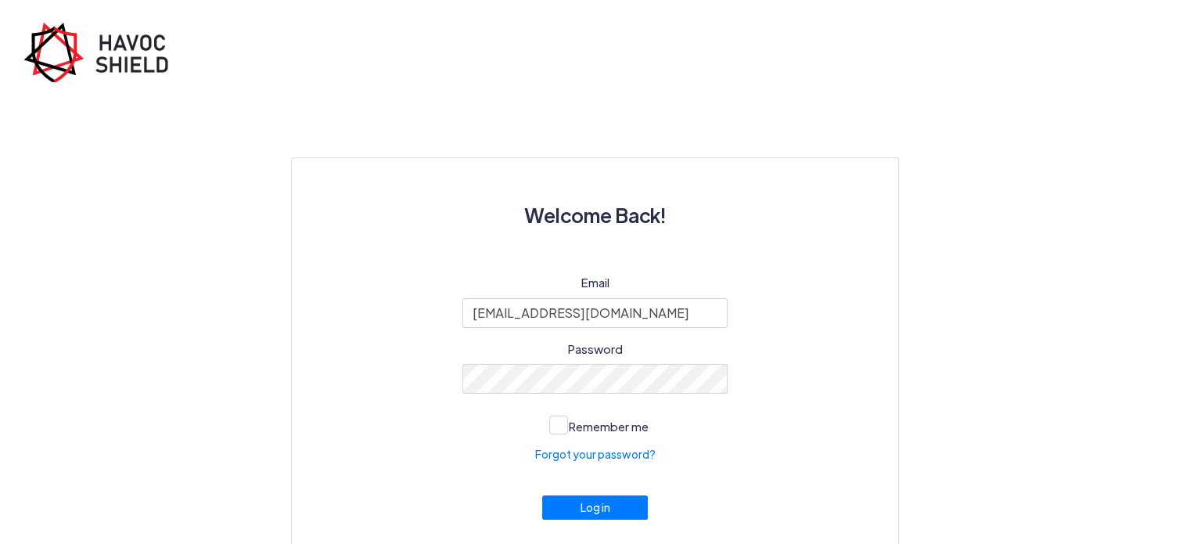
click at [985, 239] on div "Welcome Back! Email [EMAIL_ADDRESS][DOMAIN_NAME] Password Remember me Forgot yo…" at bounding box center [595, 336] width 892 height 509
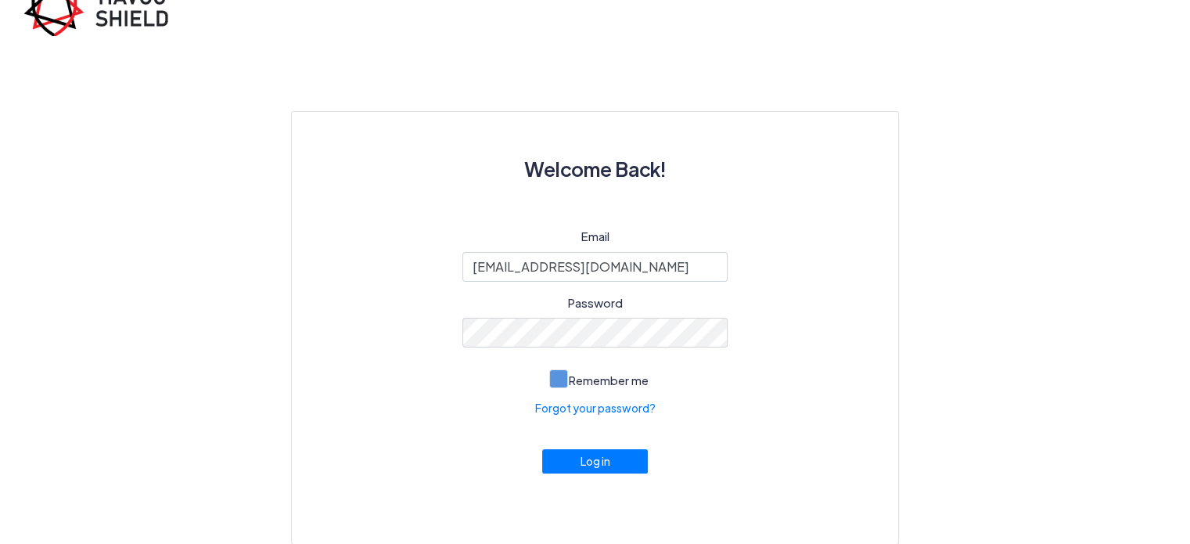
click at [560, 384] on span at bounding box center [558, 378] width 19 height 19
click at [0, 0] on input "Remember me" at bounding box center [0, 0] width 0 height 0
click at [601, 459] on button "Log in" at bounding box center [595, 457] width 106 height 24
